Goal: Information Seeking & Learning: Check status

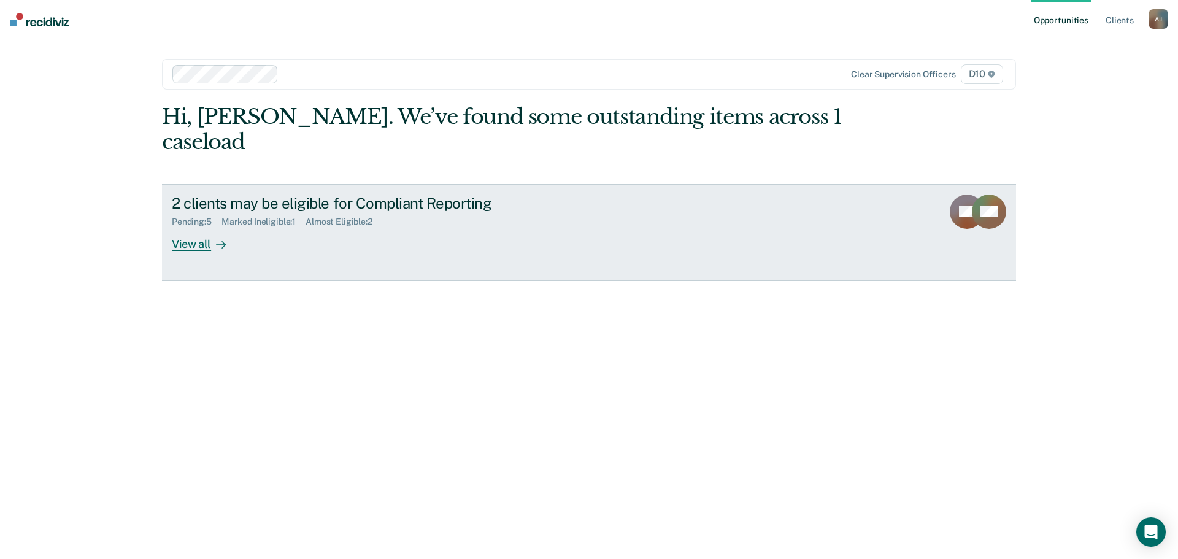
click at [485, 214] on div "Pending : 5 Marked Ineligible : 1 Almost Eligible : 2" at bounding box center [387, 219] width 431 height 15
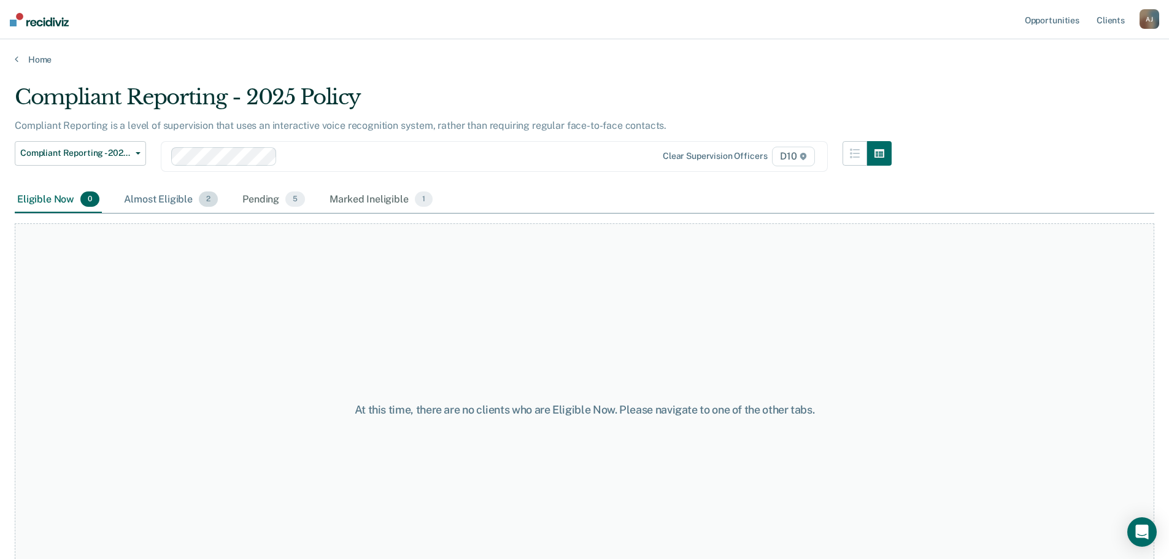
click at [160, 190] on div "Almost Eligible 2" at bounding box center [171, 200] width 99 height 27
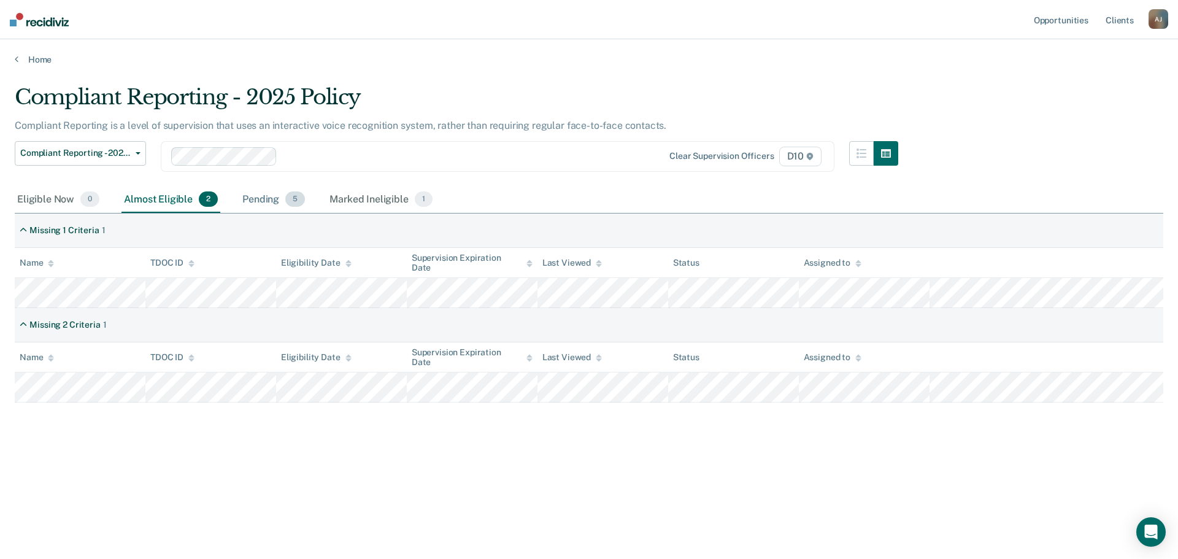
click at [257, 196] on div "Pending 5" at bounding box center [274, 200] width 68 height 27
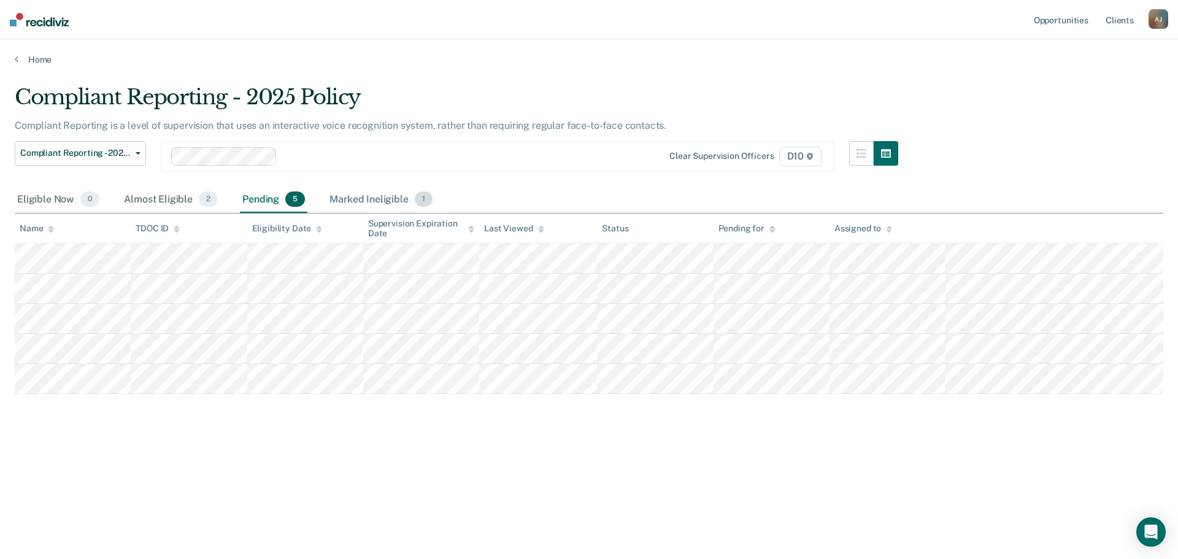
click at [371, 202] on div "Marked Ineligible 1" at bounding box center [381, 200] width 108 height 27
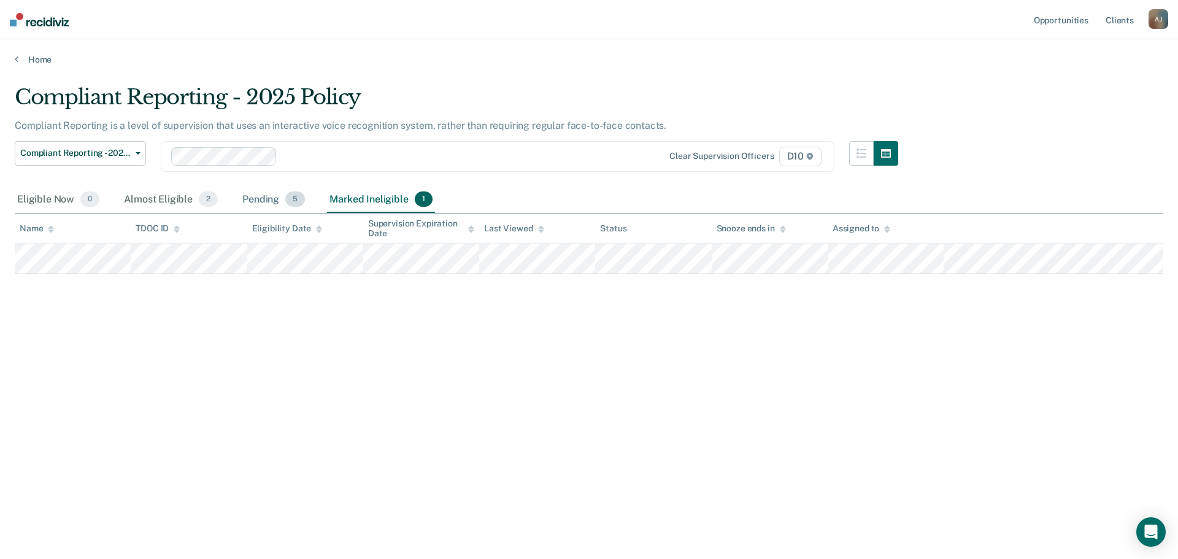
click at [275, 195] on div "Pending 5" at bounding box center [274, 200] width 68 height 27
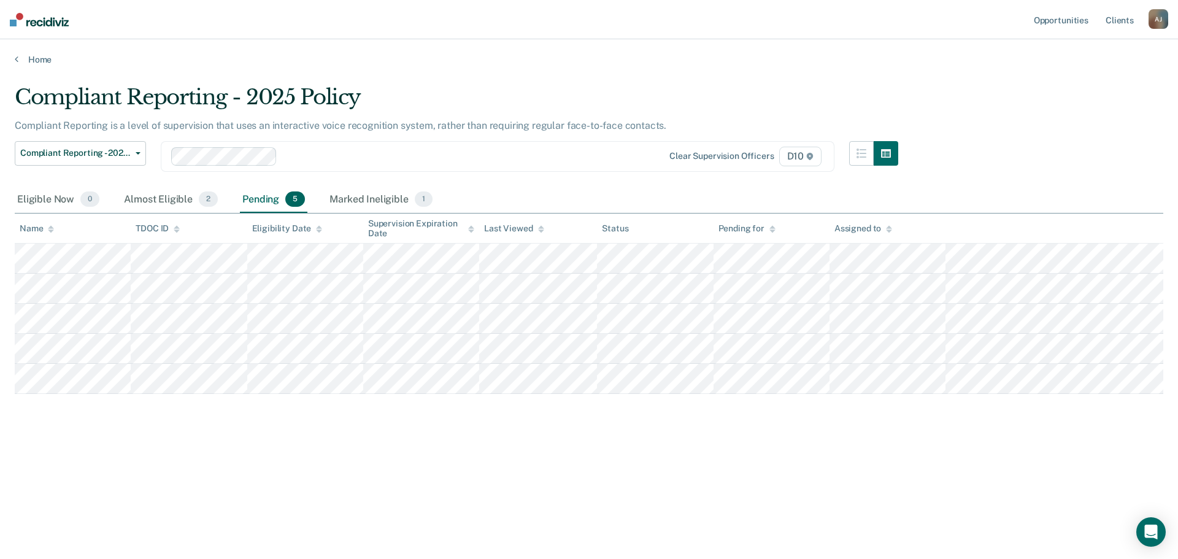
click at [456, 463] on div "Compliant Reporting - 2025 Policy Compliant Reporting is a level of supervision…" at bounding box center [589, 276] width 1149 height 382
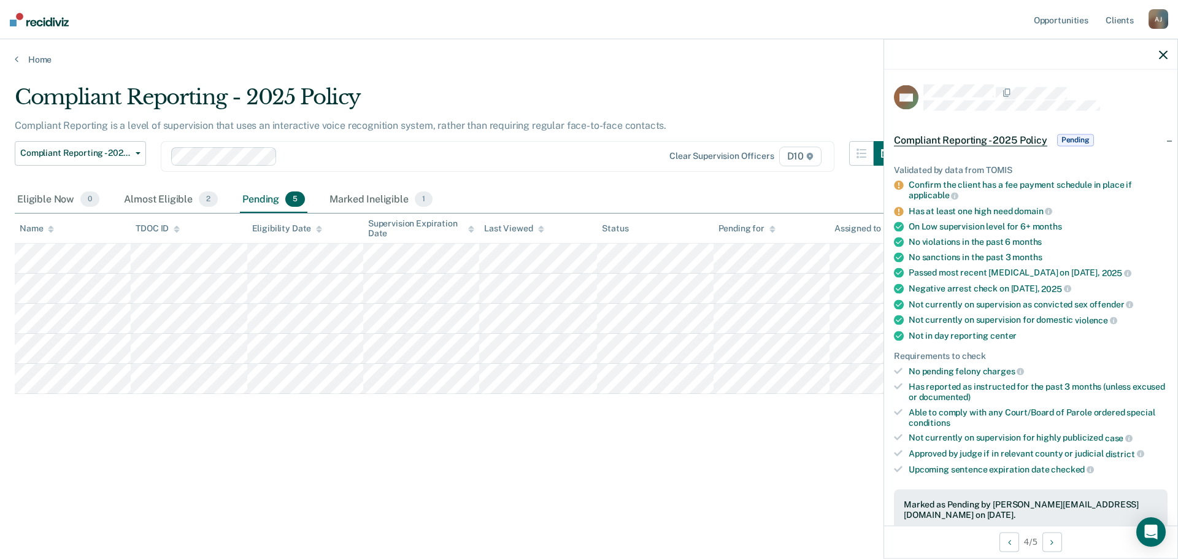
click at [770, 488] on div "Compliant Reporting - 2025 Policy Compliant Reporting is a level of supervision…" at bounding box center [589, 296] width 1149 height 422
click at [793, 110] on div "Compliant Reporting - 2025 Policy" at bounding box center [457, 102] width 884 height 35
click at [529, 60] on link "Home" at bounding box center [589, 59] width 1149 height 11
